Goal: Information Seeking & Learning: Compare options

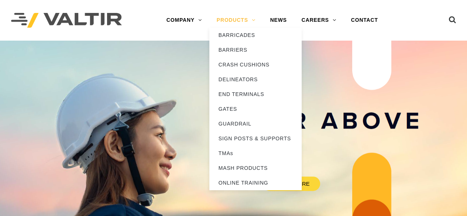
click at [250, 23] on link "PRODUCTS" at bounding box center [236, 20] width 54 height 15
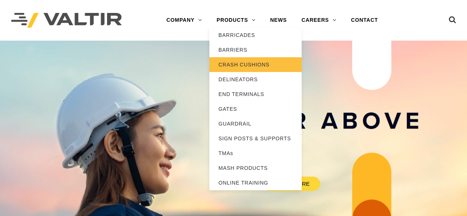
click at [245, 63] on link "CRASH CUSHIONS" at bounding box center [255, 64] width 92 height 15
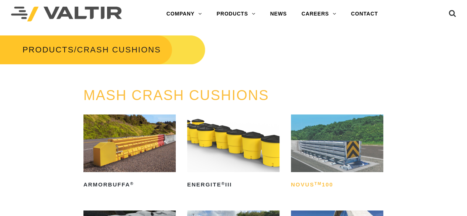
scroll to position [7, 0]
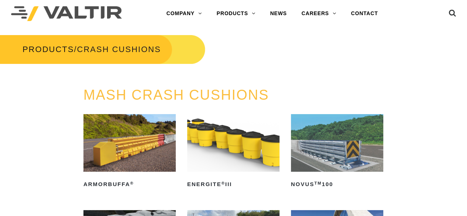
click at [378, 150] on img at bounding box center [337, 143] width 92 height 58
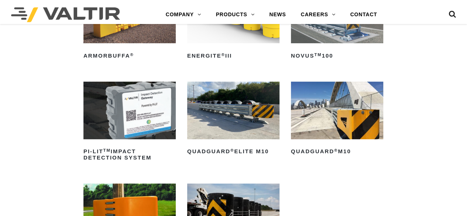
scroll to position [140, 0]
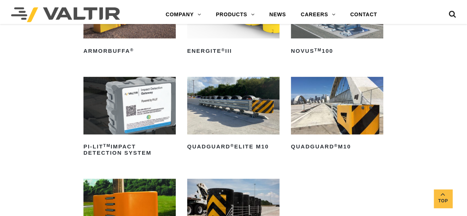
click at [242, 130] on img at bounding box center [233, 106] width 92 height 58
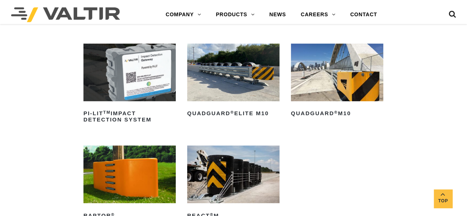
scroll to position [173, 0]
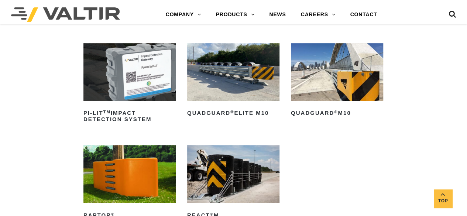
click at [267, 169] on img at bounding box center [233, 174] width 92 height 58
click at [327, 95] on img at bounding box center [337, 72] width 92 height 58
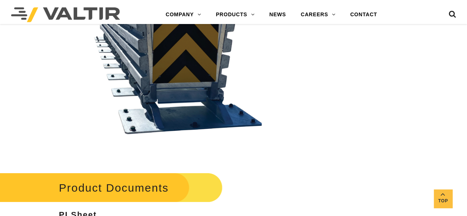
scroll to position [1229, 0]
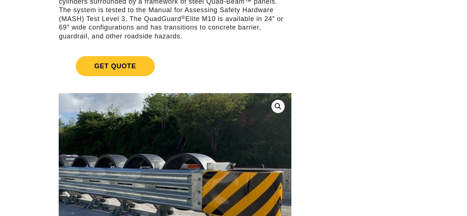
scroll to position [71, 0]
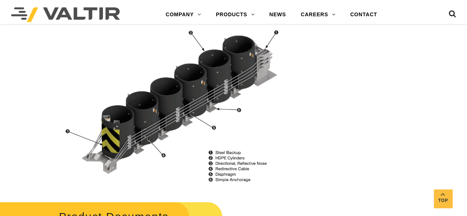
scroll to position [757, 0]
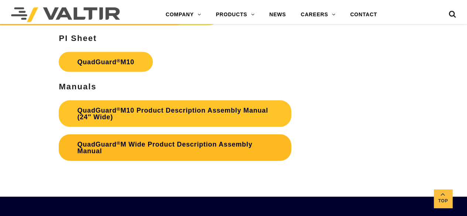
scroll to position [2142, 0]
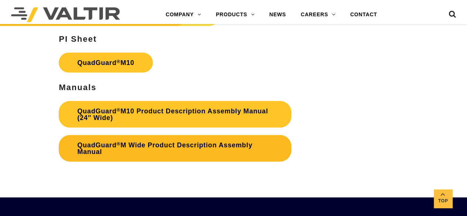
click at [153, 152] on link "QuadGuard ® M Wide Product Description Assembly Manual" at bounding box center [175, 148] width 233 height 27
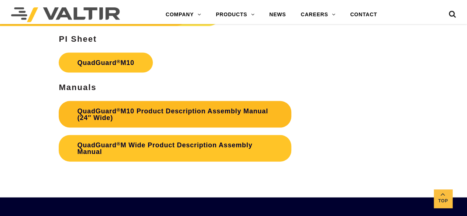
click at [160, 112] on link "QuadGuard ® M10 Product Description Assembly Manual (24″ Wide)" at bounding box center [175, 114] width 233 height 27
